Goal: Task Accomplishment & Management: Manage account settings

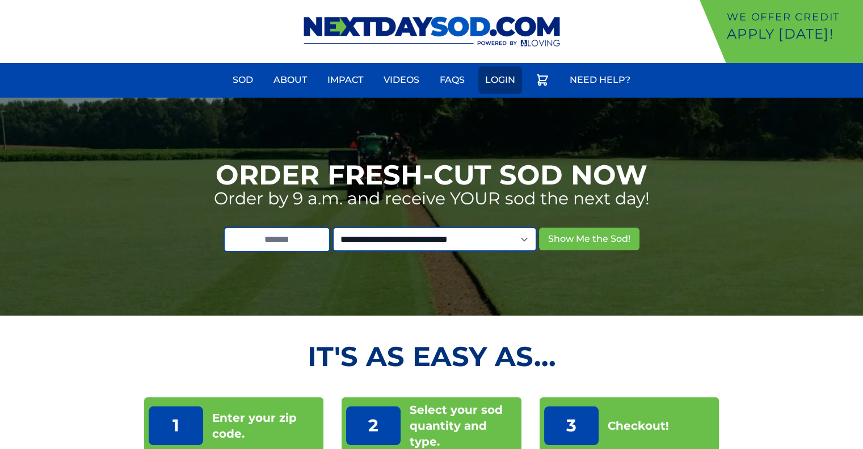
click at [504, 82] on link "Login" at bounding box center [500, 79] width 44 height 27
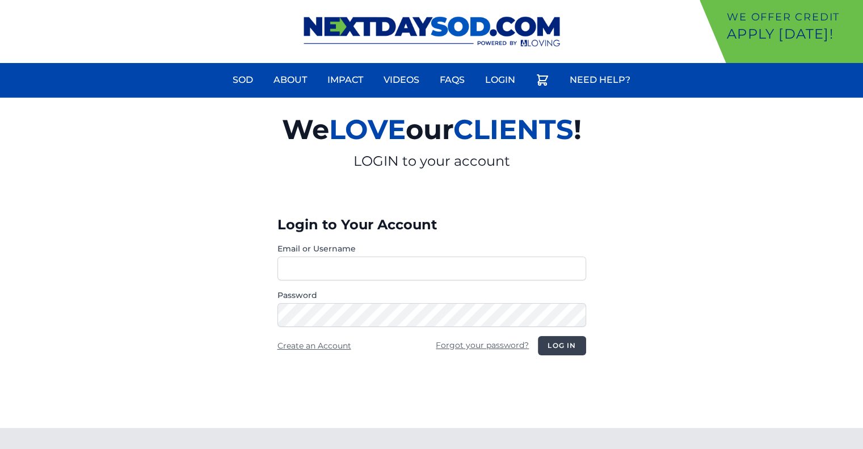
type input "**********"
click at [558, 345] on button "Log in" at bounding box center [562, 345] width 48 height 19
